Goal: Information Seeking & Learning: Understand process/instructions

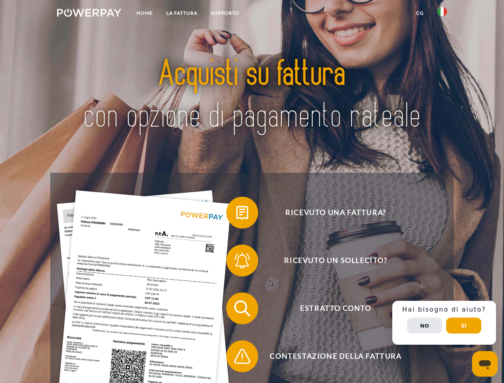
click at [89, 14] on img at bounding box center [89, 13] width 64 height 8
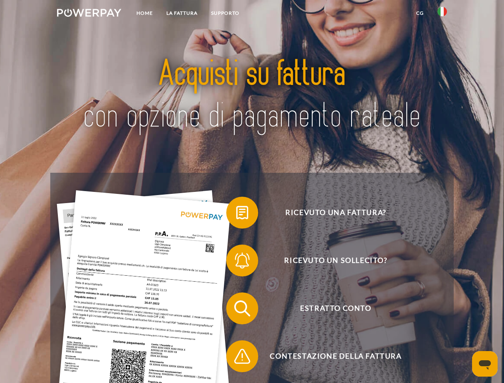
click at [442, 14] on img at bounding box center [442, 12] width 10 height 10
click at [420, 13] on link "CG" at bounding box center [419, 13] width 21 height 14
click at [236, 214] on span at bounding box center [230, 213] width 40 height 40
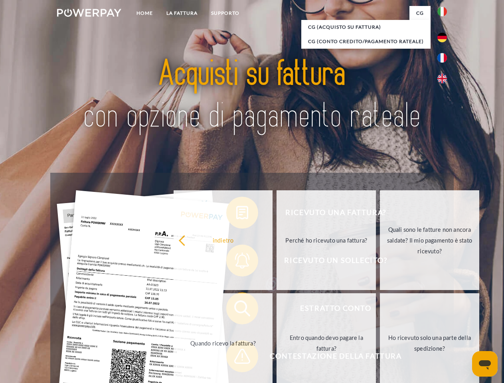
click at [236, 262] on div "Ricevuto una fattura? Ricevuto un sollecito? Estratto conto indietro" at bounding box center [251, 332] width 403 height 319
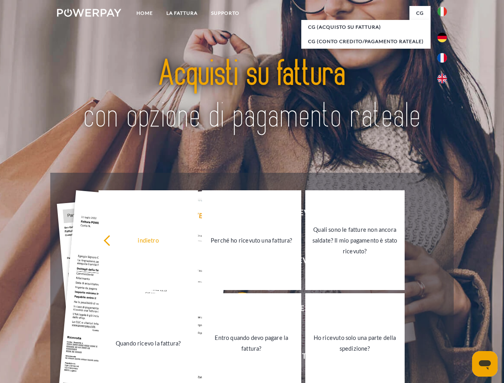
click at [236, 310] on link "Entro quando devo pagare la fattura?" at bounding box center [251, 343] width 99 height 100
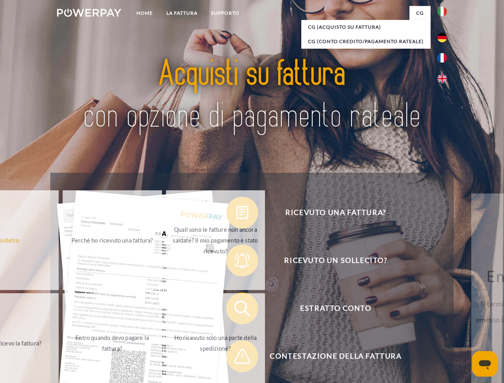
click at [236, 358] on div "Ricevuto una fattura? Ricevuto un sollecito? Estratto conto indietro" at bounding box center [251, 332] width 403 height 319
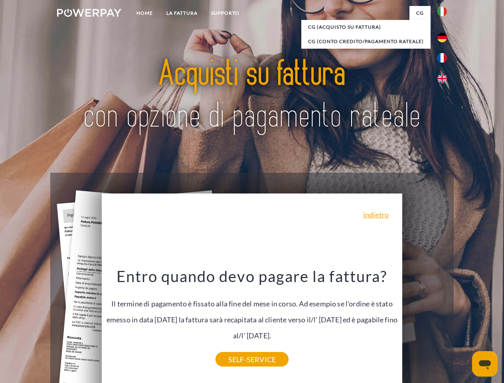
click at [444, 323] on div "Ricevuto una fattura? Ricevuto un sollecito? Estratto conto indietro" at bounding box center [251, 332] width 403 height 319
click at [425, 324] on span "Estratto conto" at bounding box center [336, 308] width 196 height 32
click at [464, 326] on header "Home LA FATTURA [GEOGRAPHIC_DATA]" at bounding box center [252, 275] width 504 height 551
